Goal: Find specific page/section: Find specific page/section

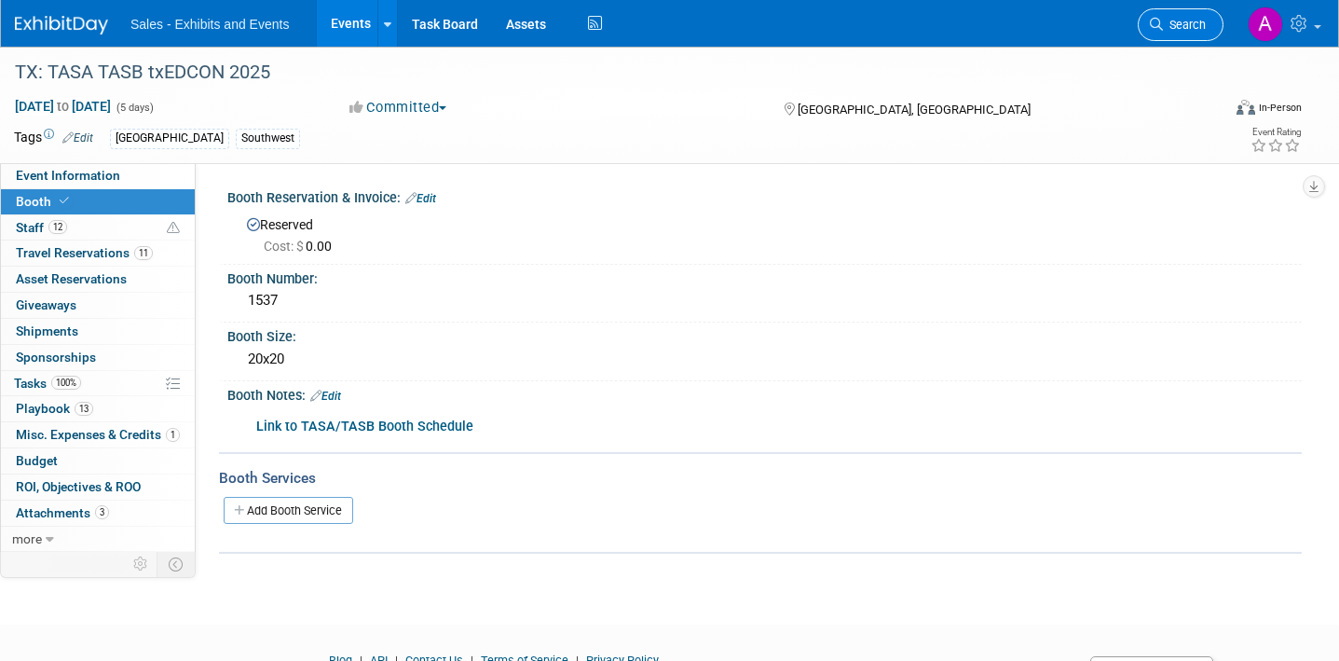
click at [1203, 11] on link "Search" at bounding box center [1181, 24] width 86 height 33
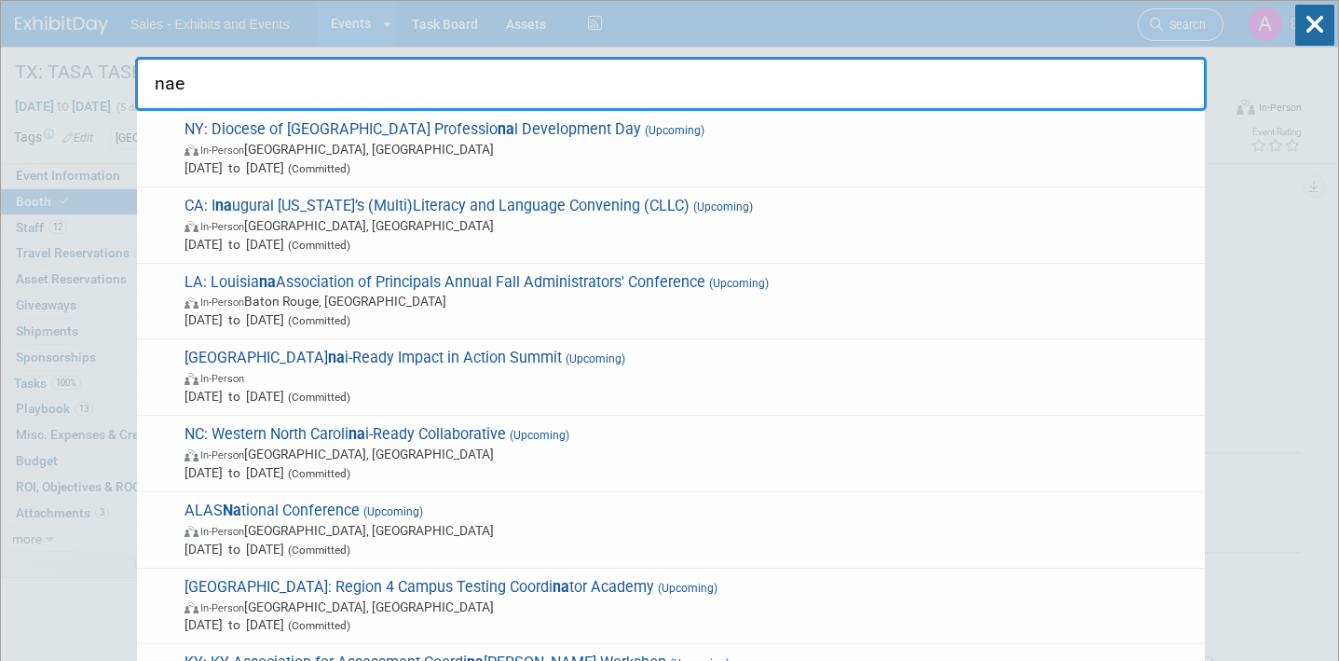
type input "naey"
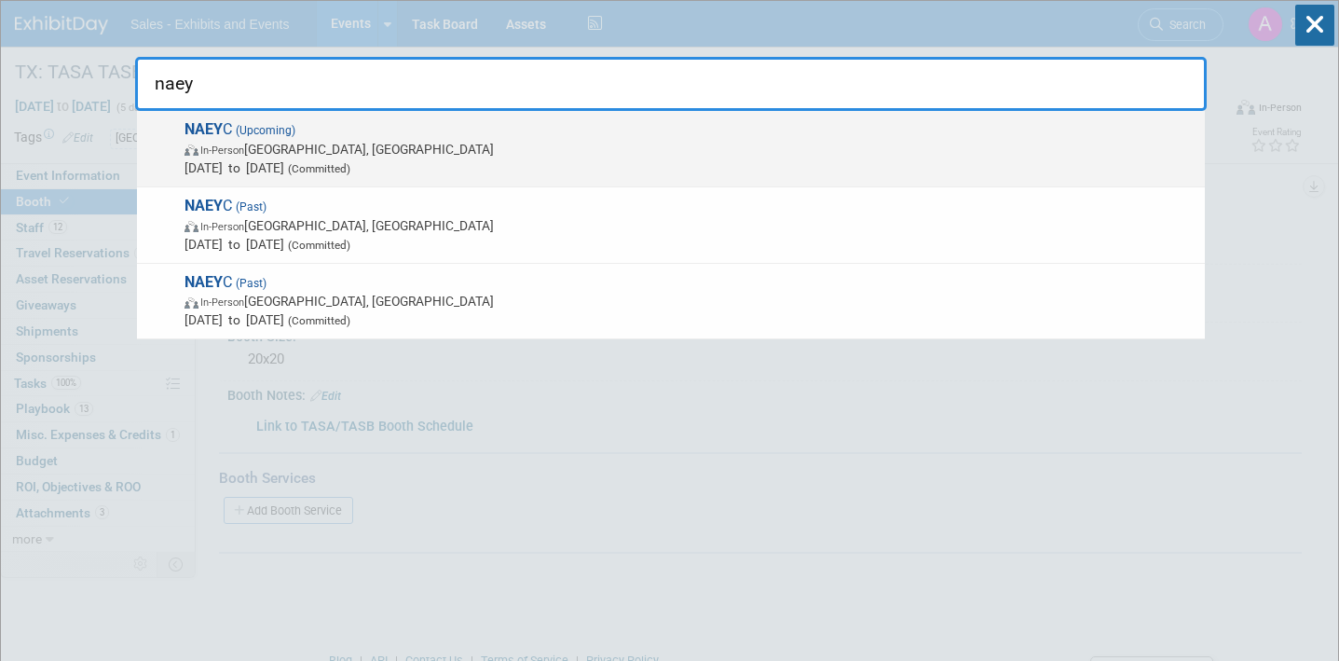
click at [598, 128] on span "NAEY C (Upcoming) In-Person [GEOGRAPHIC_DATA], [GEOGRAPHIC_DATA] [DATE] to [DAT…" at bounding box center [687, 148] width 1017 height 57
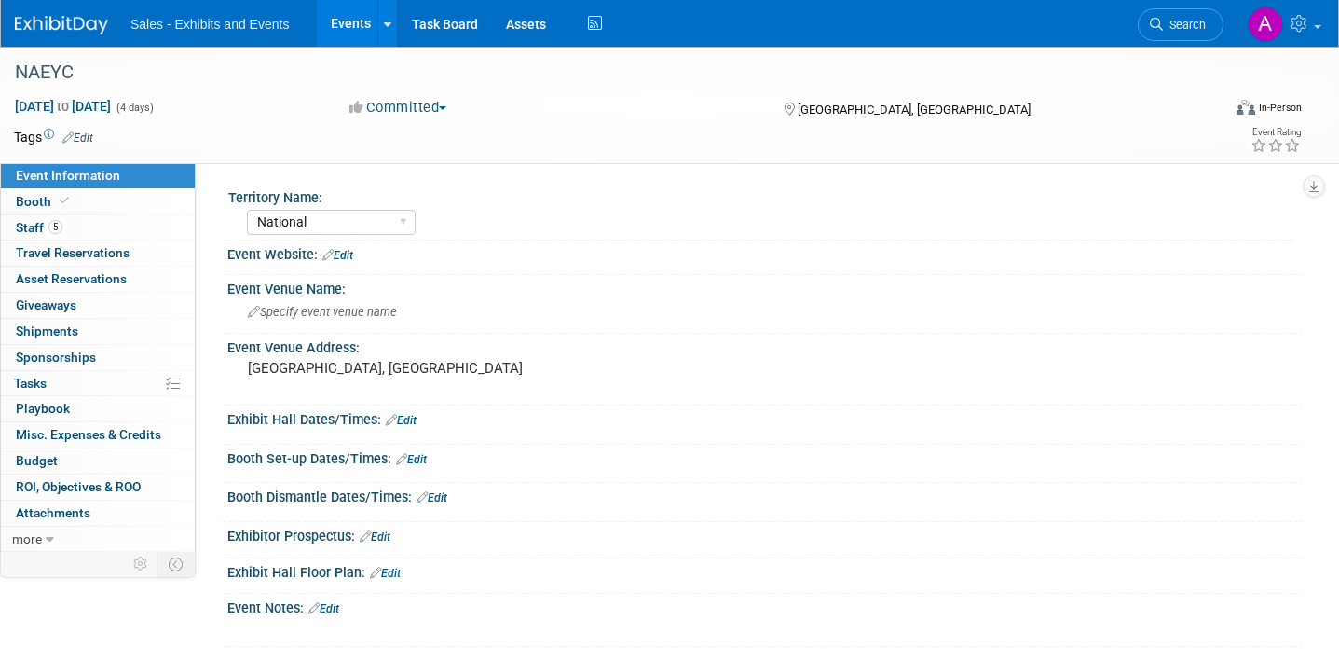
select select "National"
click at [100, 229] on link "5 Staff 5" at bounding box center [98, 227] width 194 height 25
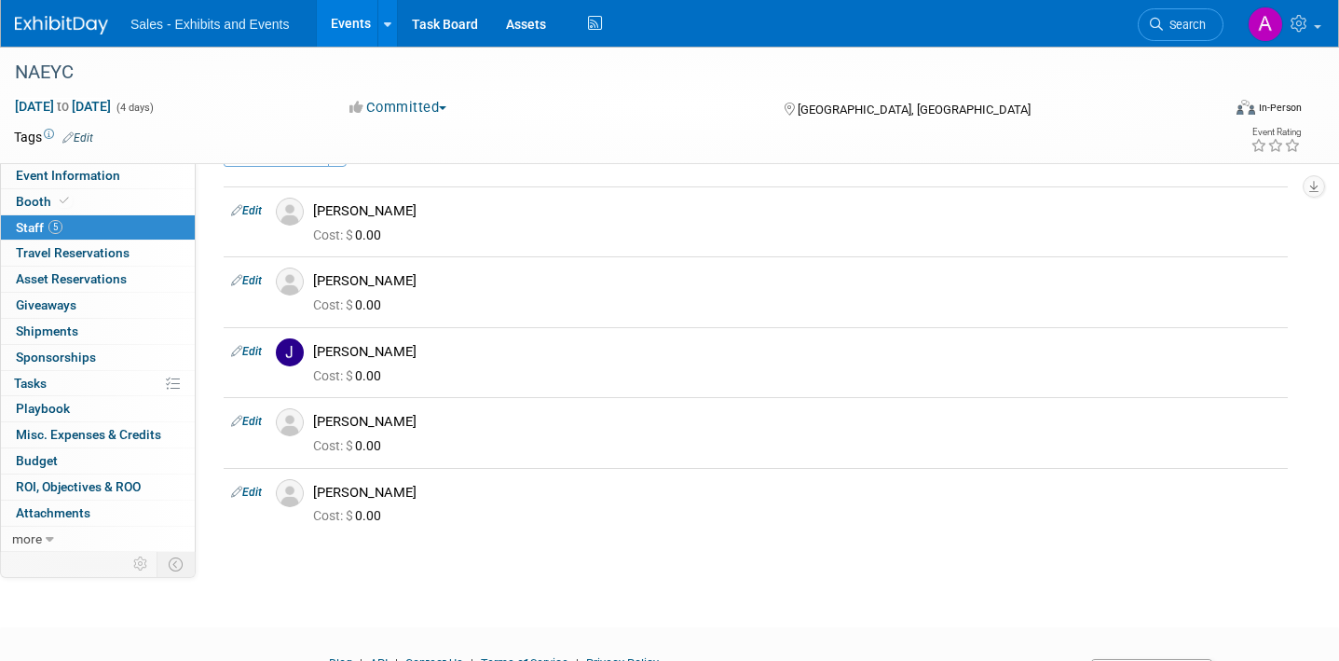
scroll to position [56, 0]
